Goal: Task Accomplishment & Management: Manage account settings

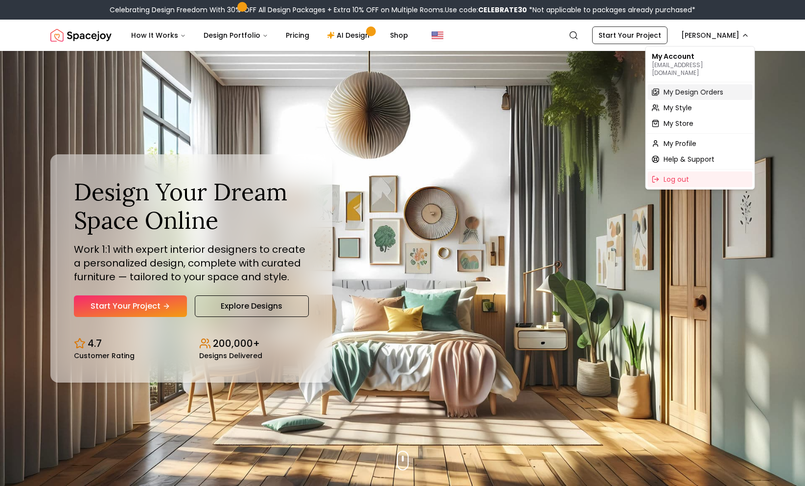
click at [702, 84] on div "My Design Orders" at bounding box center [700, 92] width 105 height 16
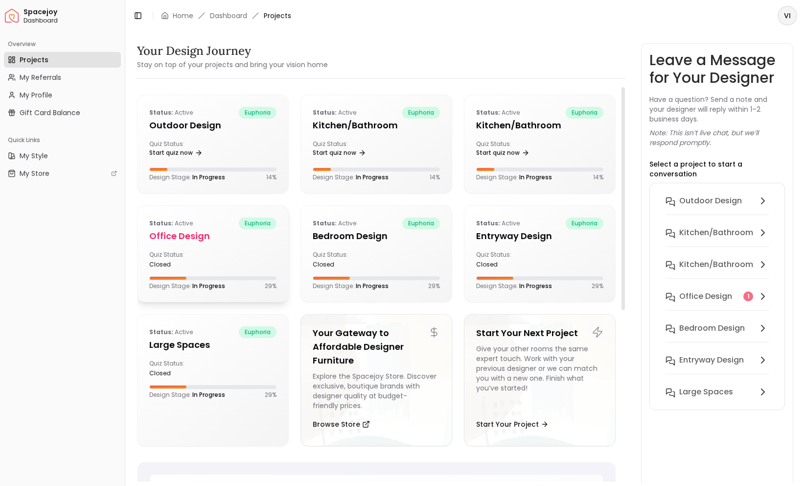
click at [181, 241] on h5 "Office design" at bounding box center [212, 236] width 127 height 14
click at [713, 290] on h6 "Office design" at bounding box center [705, 296] width 53 height 12
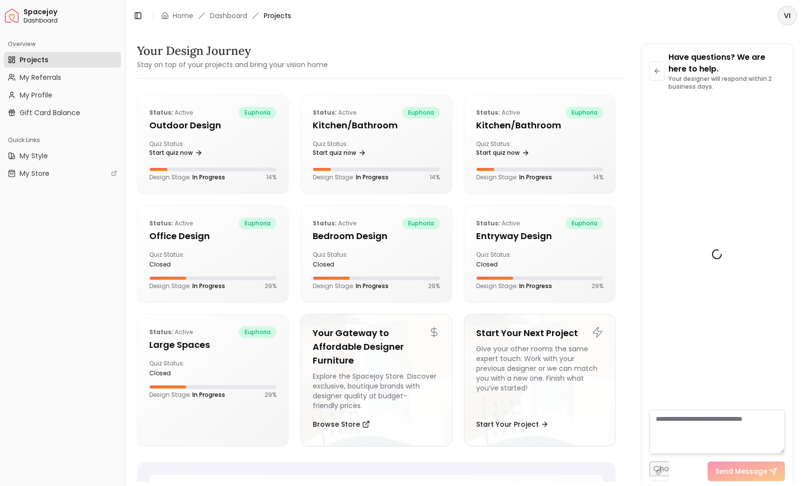
scroll to position [915, 0]
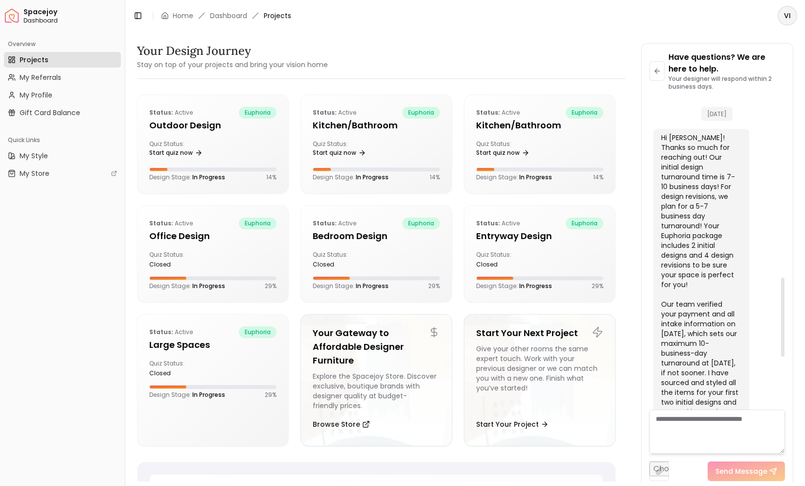
click at [726, 209] on div "Hi [PERSON_NAME]! Thanks so much for reaching out! Our initial design turnaroun…" at bounding box center [700, 309] width 78 height 352
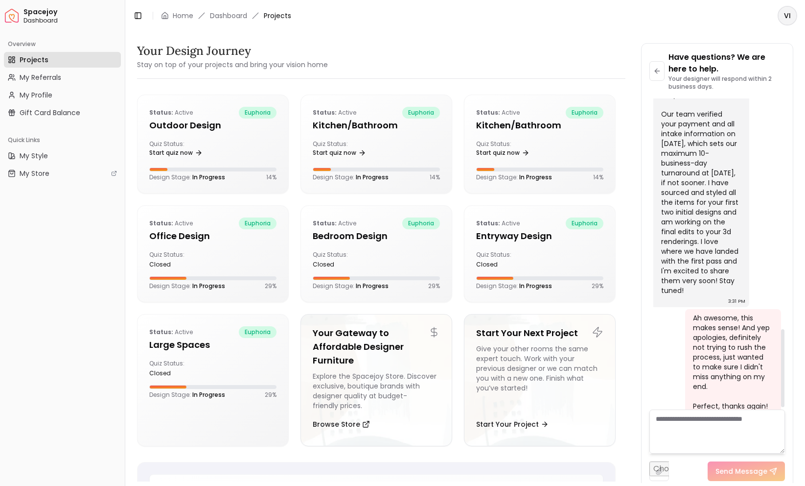
scroll to position [928, 0]
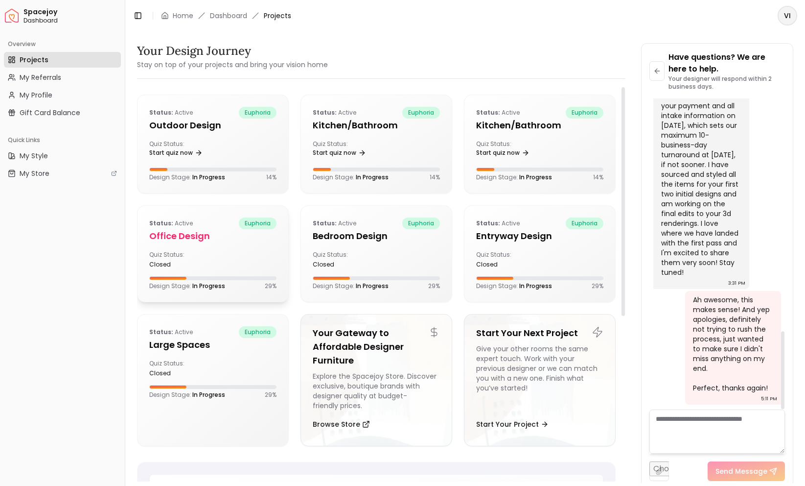
click at [173, 254] on div "Quiz Status: closed" at bounding box center [179, 260] width 60 height 18
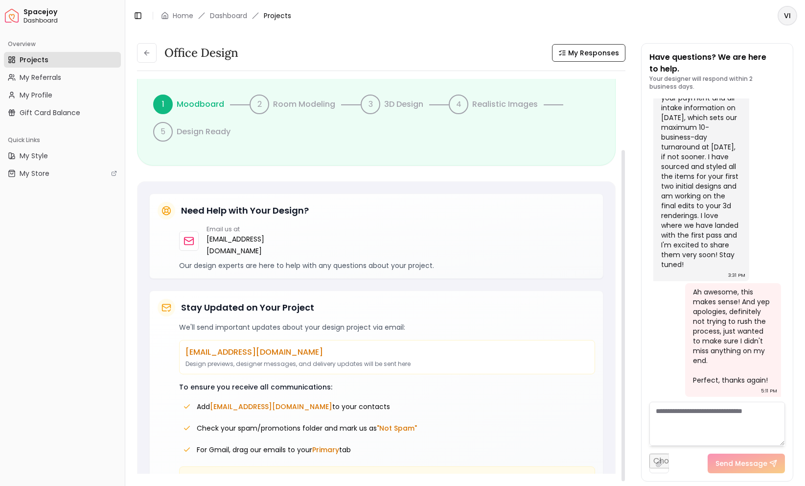
scroll to position [84, 0]
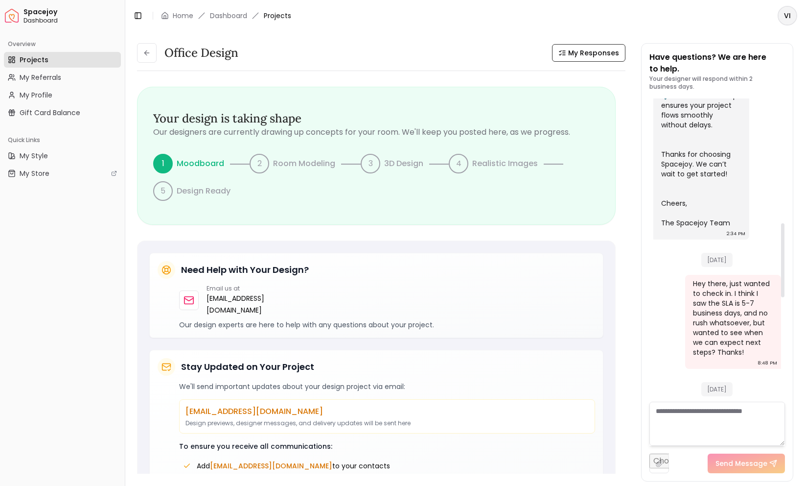
scroll to position [936, 0]
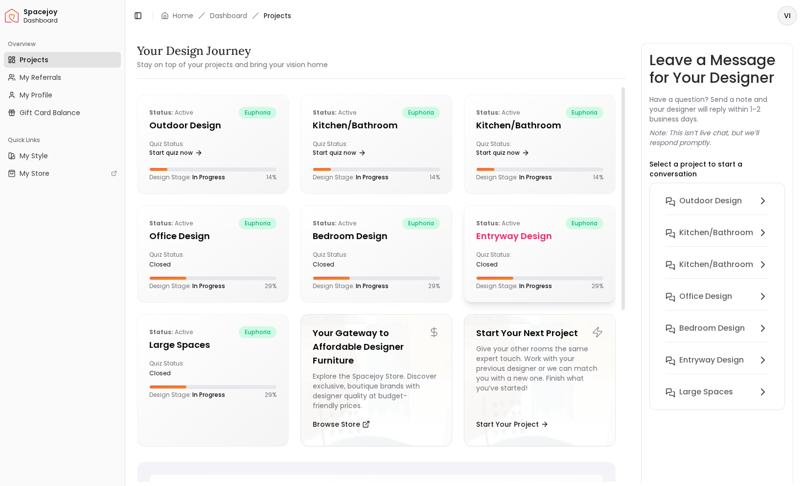
click at [510, 236] on h5 "entryway design" at bounding box center [539, 236] width 127 height 14
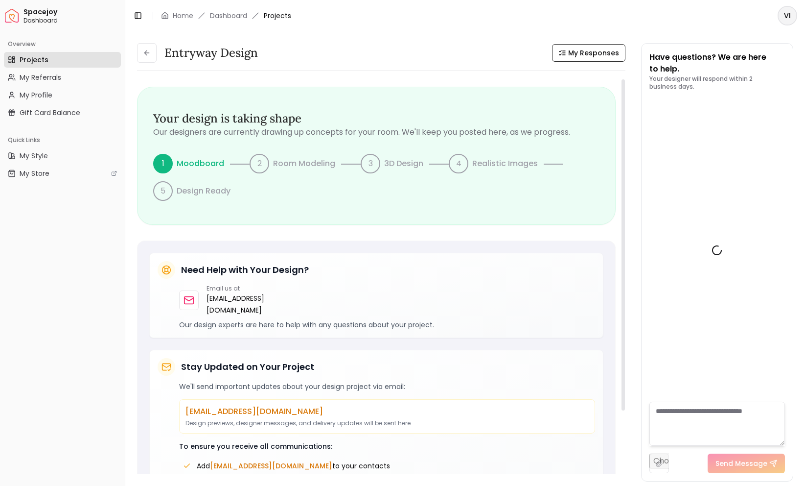
scroll to position [1153, 0]
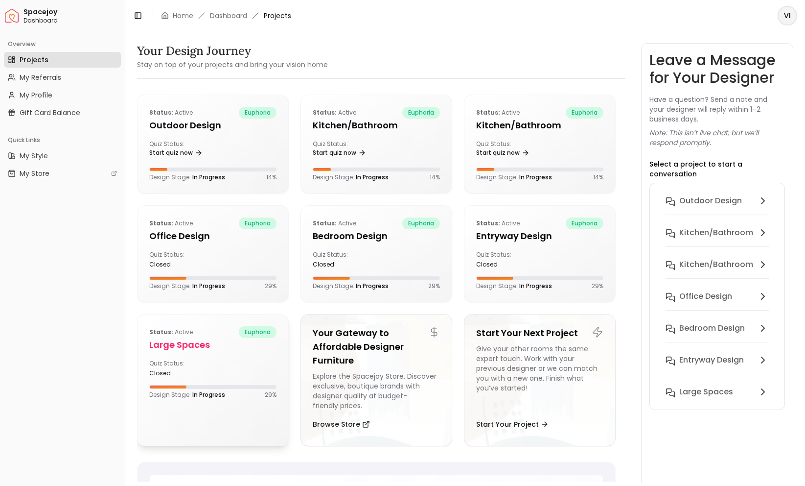
click at [203, 368] on div "Quiz Status: closed" at bounding box center [179, 368] width 60 height 18
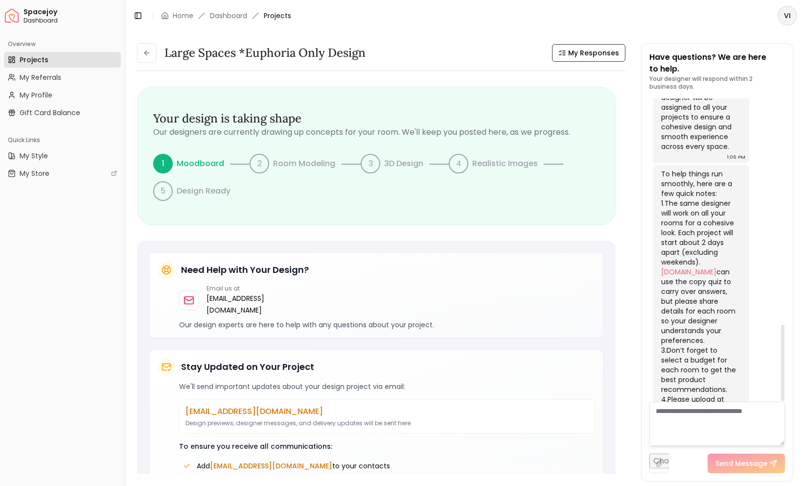
scroll to position [893, 0]
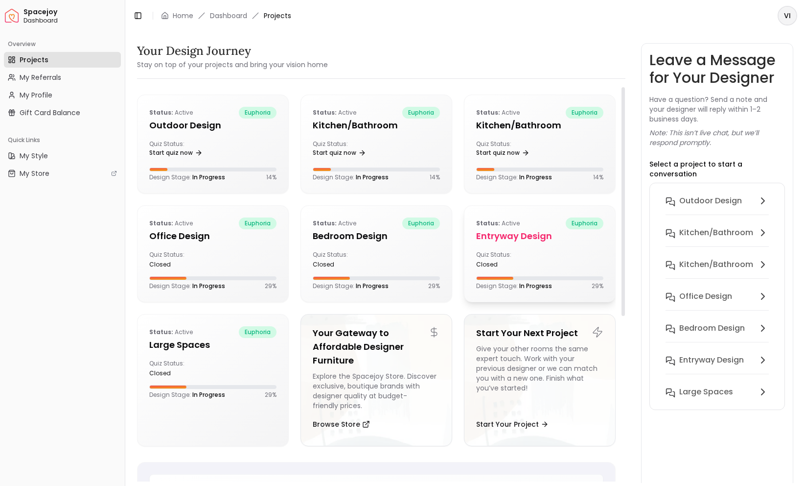
click at [544, 261] on div "Quiz Status: closed" at bounding box center [539, 260] width 127 height 18
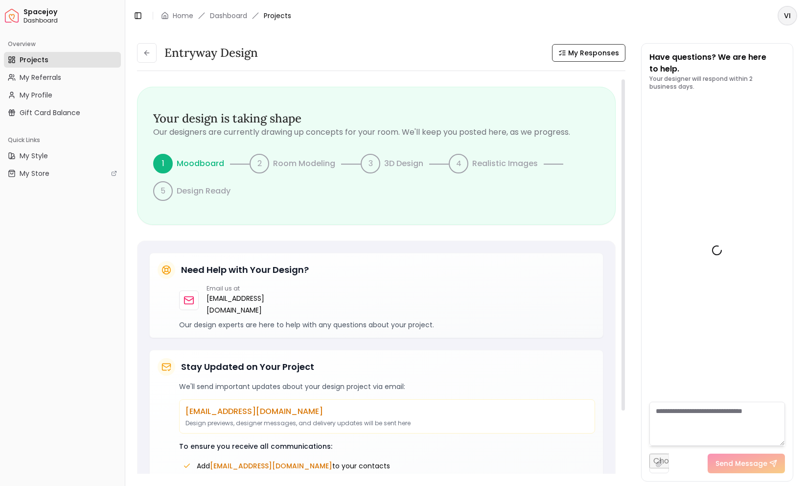
scroll to position [1153, 0]
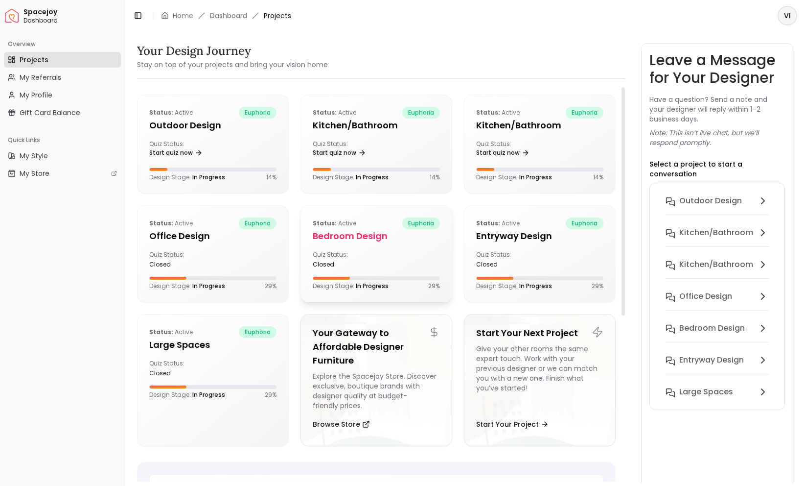
click at [363, 250] on div "Status: active euphoria Bedroom design Quiz Status: closed Design Stage: In Pro…" at bounding box center [376, 254] width 151 height 96
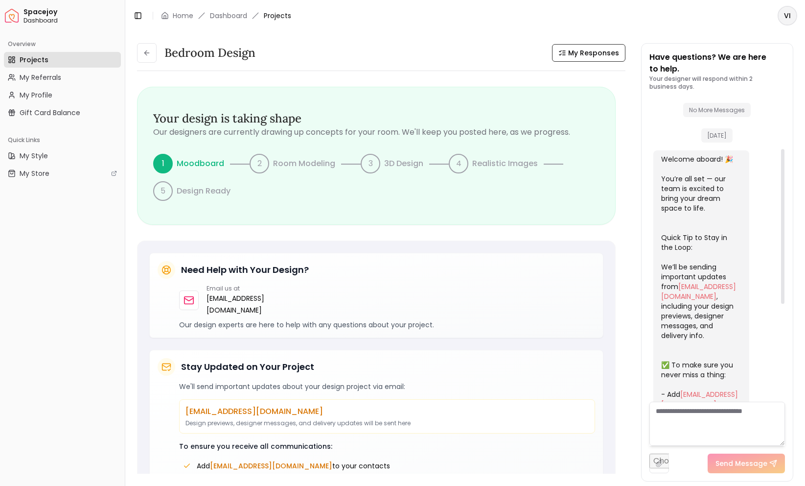
scroll to position [288, 0]
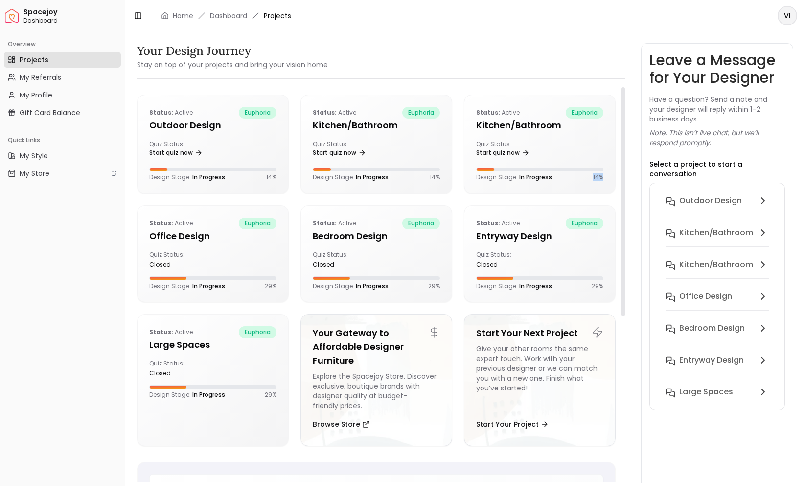
drag, startPoint x: 162, startPoint y: 212, endPoint x: 564, endPoint y: 202, distance: 401.5
click at [560, 201] on ul "Status: active euphoria Outdoor design Quiz Status: Start quiz now Design Stage…" at bounding box center [376, 273] width 479 height 359
click at [464, 49] on div "Your Design Journey Stay on top of your projects and bring your vision home" at bounding box center [381, 56] width 488 height 27
click at [689, 294] on button "Office design" at bounding box center [717, 302] width 119 height 32
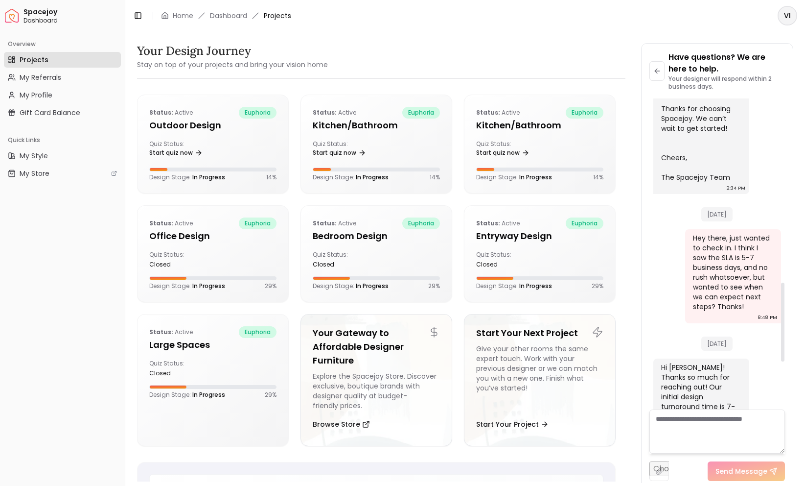
scroll to position [915, 0]
